Goal: Information Seeking & Learning: Learn about a topic

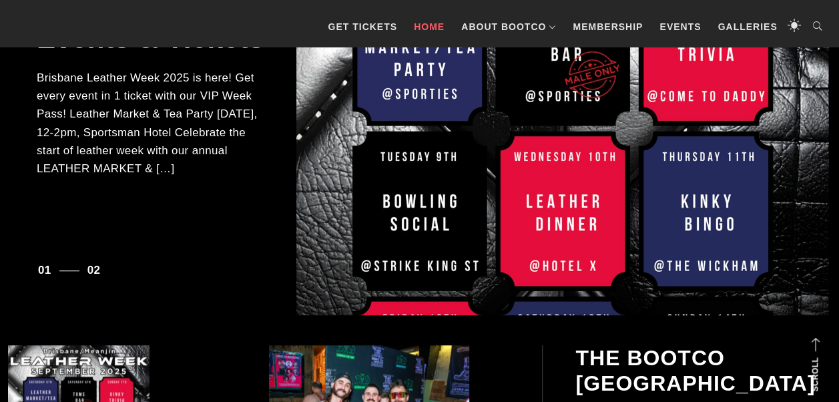
scroll to position [267, 0]
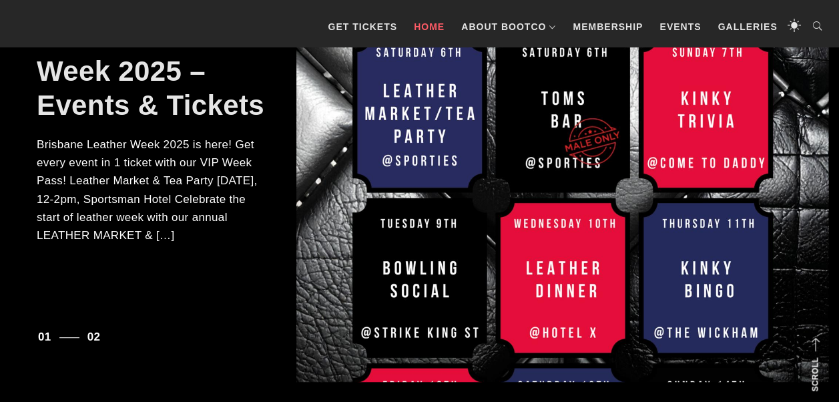
click at [104, 92] on link "Brisbane Leather Week 2025 – Events & Tickets" at bounding box center [153, 71] width 233 height 99
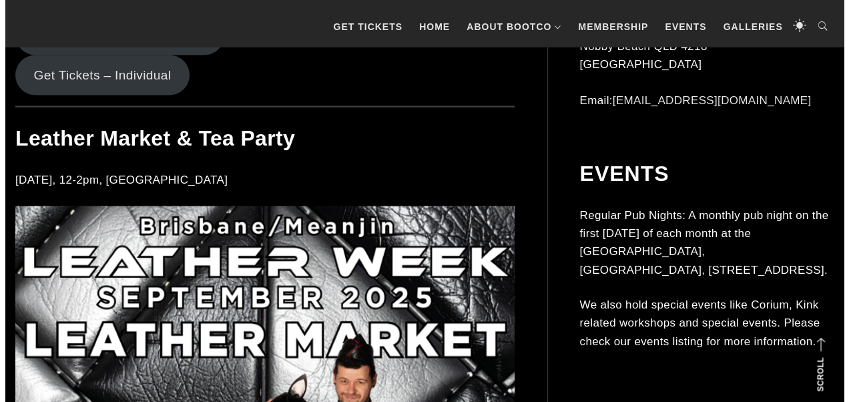
scroll to position [1268, 0]
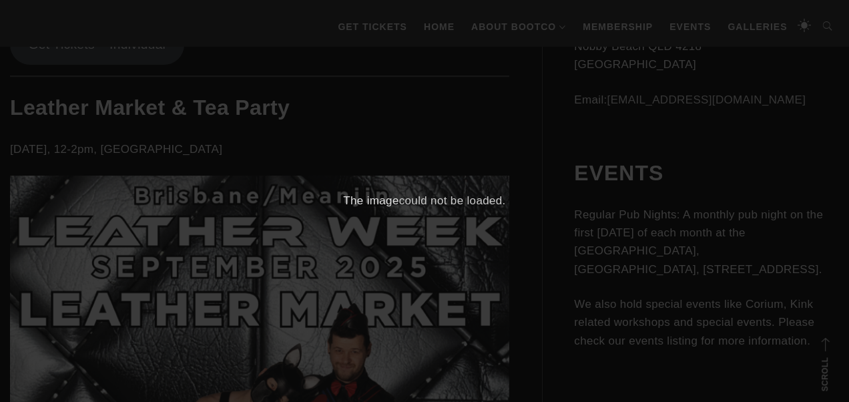
click at [413, 116] on div "× The image could not be loaded." at bounding box center [424, 201] width 849 height 402
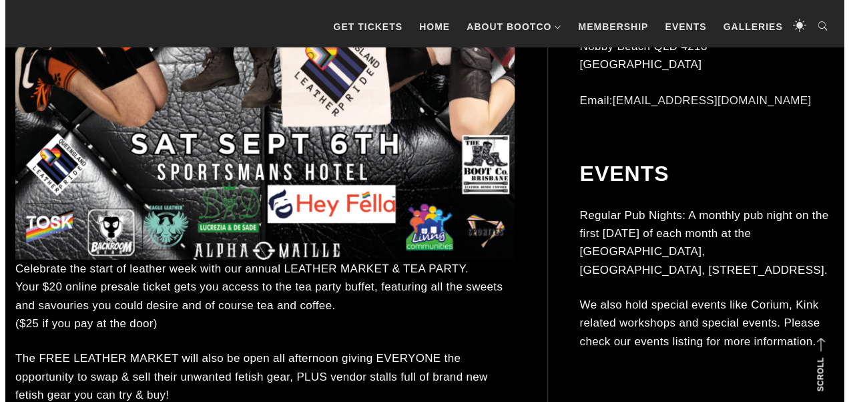
scroll to position [1910, 0]
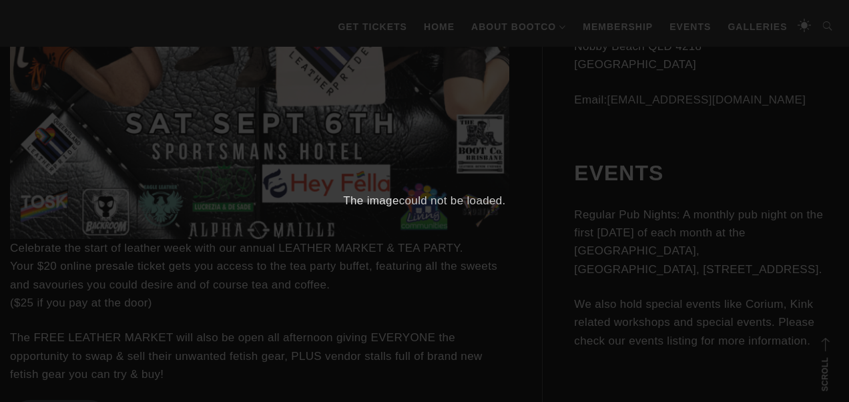
click at [230, 147] on div "× The image could not be loaded." at bounding box center [424, 201] width 849 height 402
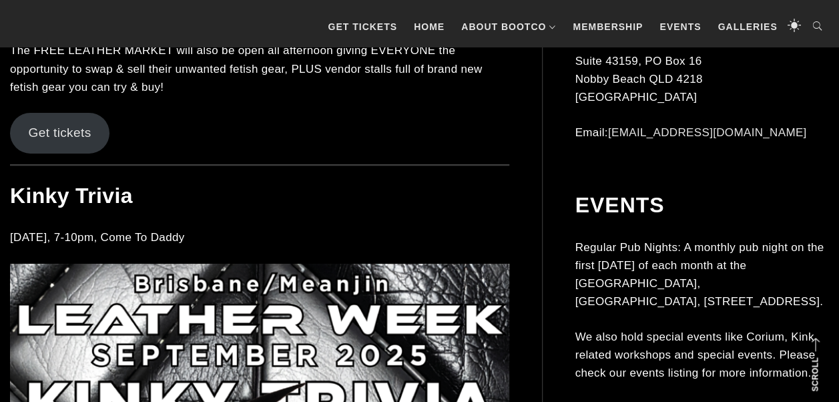
scroll to position [2214, 0]
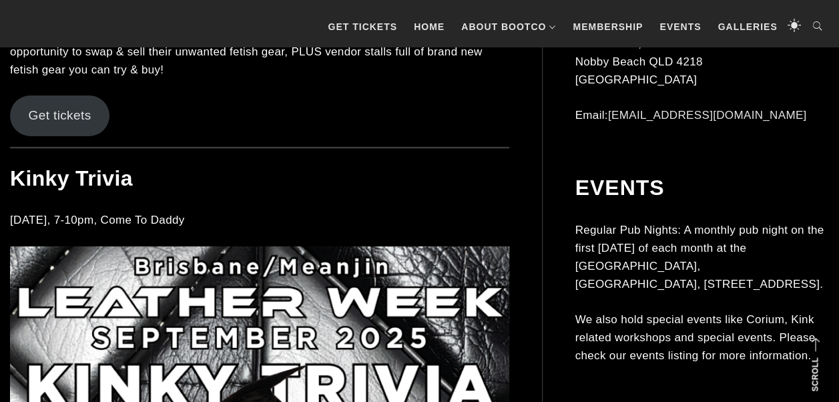
click at [80, 127] on link "Get tickets" at bounding box center [59, 115] width 99 height 40
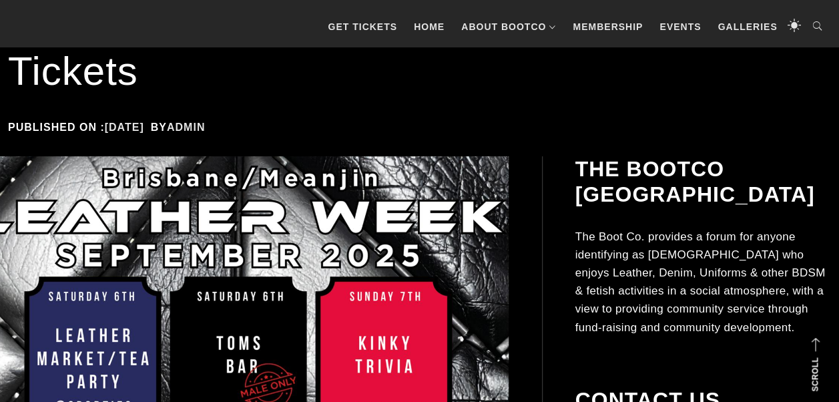
scroll to position [212, 0]
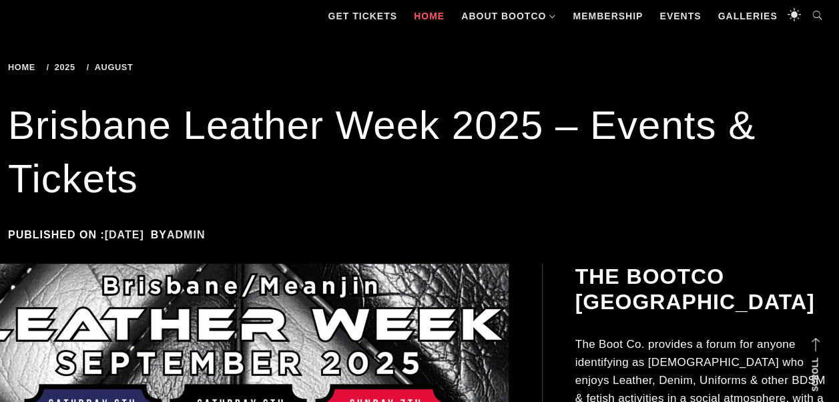
click at [419, 10] on link "Home" at bounding box center [429, 16] width 44 height 40
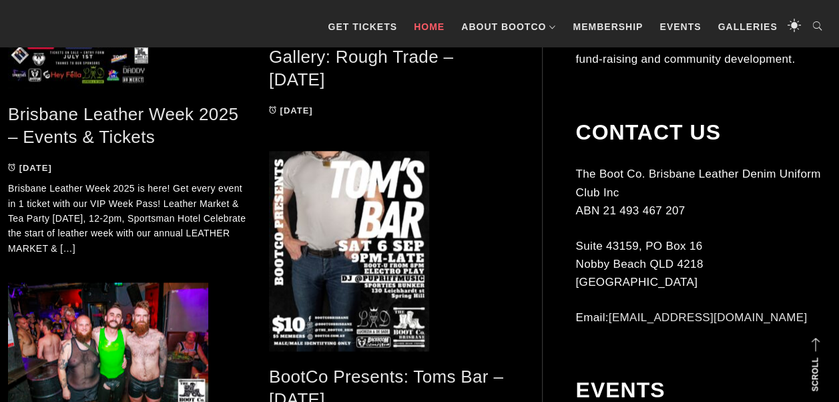
scroll to position [801, 0]
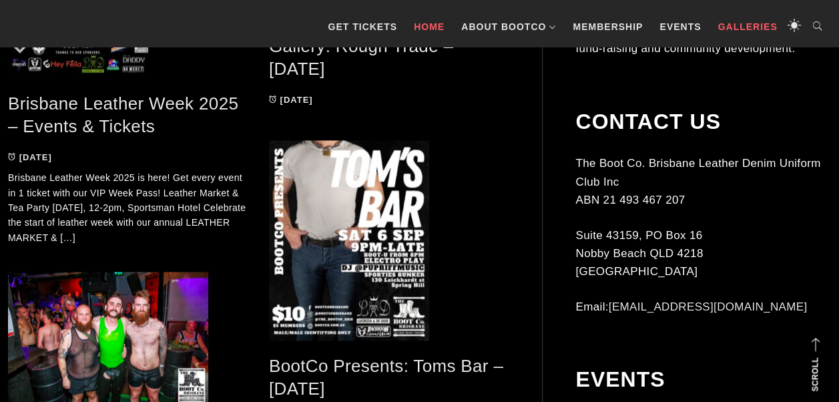
click at [764, 28] on link "Galleries" at bounding box center [747, 27] width 73 height 40
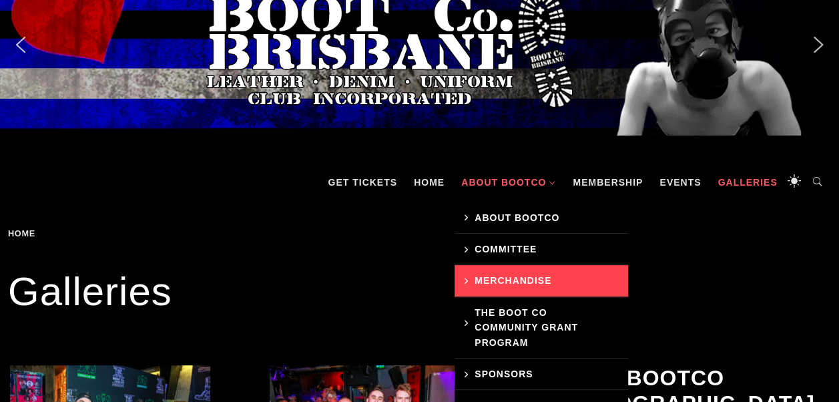
scroll to position [67, 0]
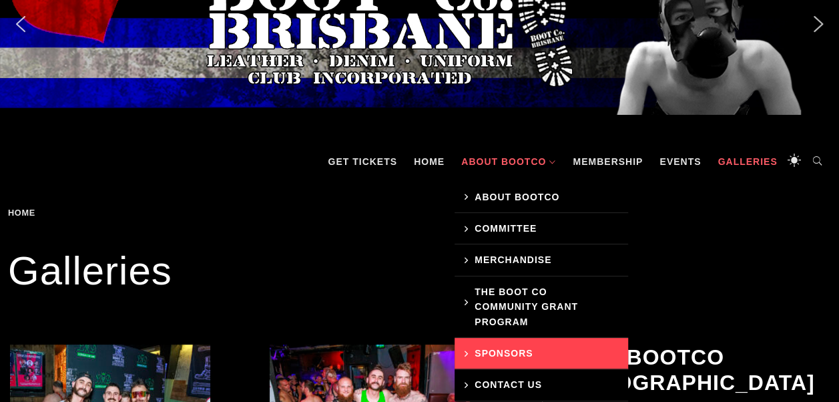
click at [523, 352] on link "Sponsors" at bounding box center [541, 353] width 174 height 31
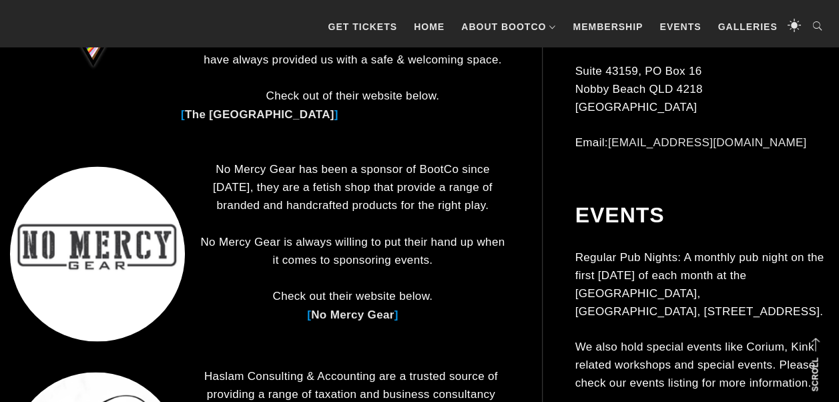
scroll to position [868, 0]
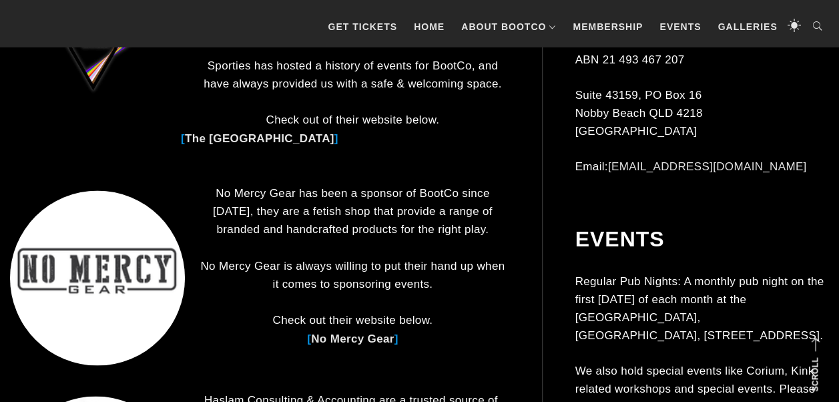
click at [351, 332] on link "No Mercy Gear" at bounding box center [352, 338] width 83 height 13
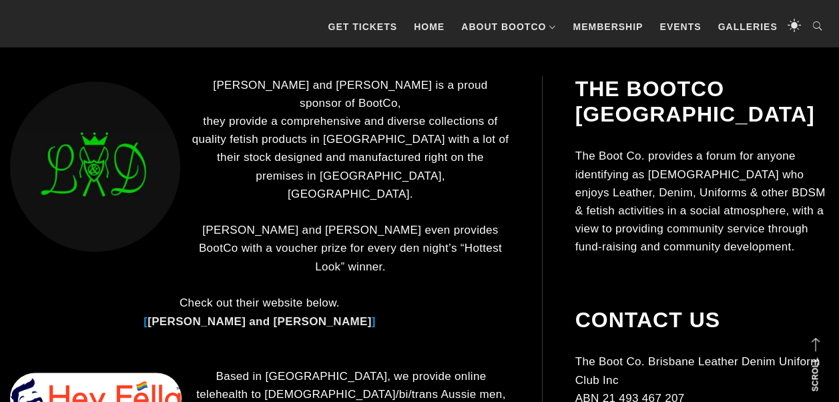
scroll to position [267, 0]
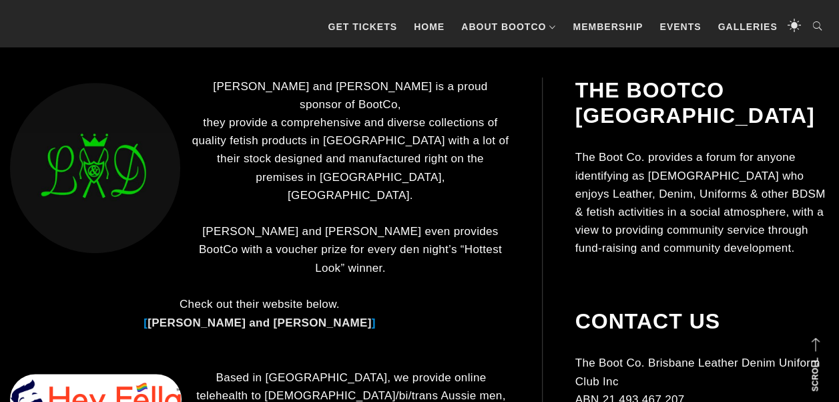
click at [371, 316] on link "[PERSON_NAME] and [PERSON_NAME]" at bounding box center [259, 322] width 224 height 13
